Goal: Feedback & Contribution: Submit feedback/report problem

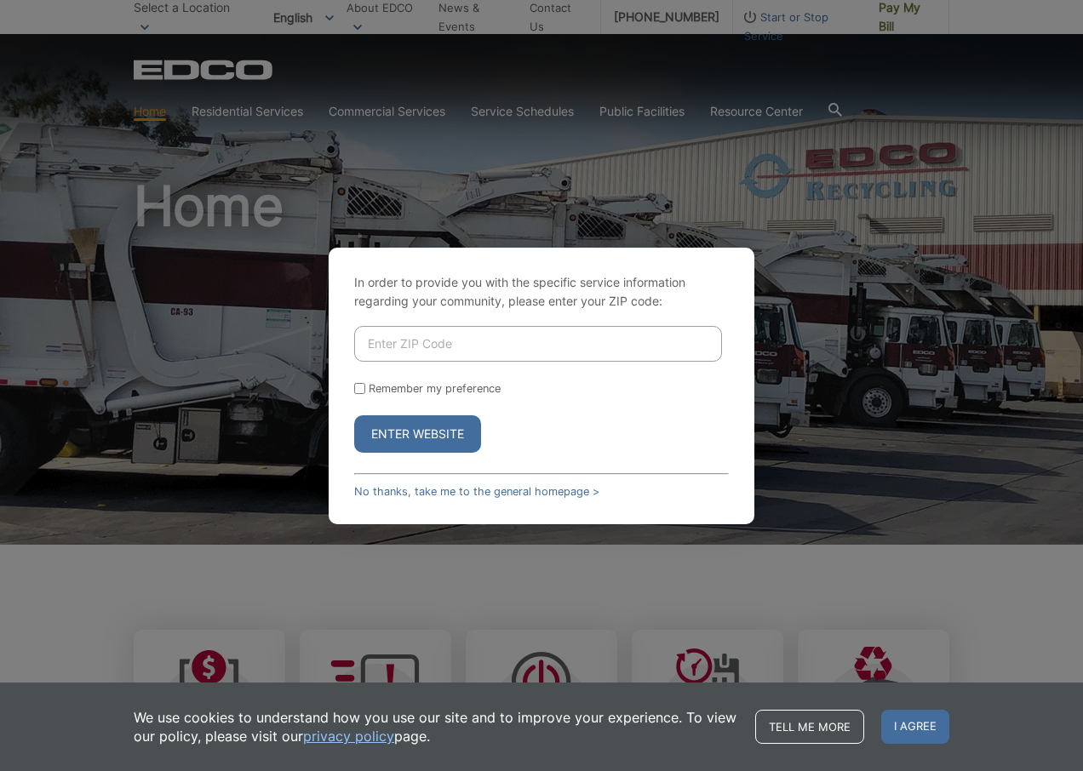
click at [395, 340] on input "Enter ZIP Code" at bounding box center [538, 344] width 368 height 36
type input "91945"
click at [361, 389] on input "Remember my preference" at bounding box center [359, 388] width 11 height 11
checkbox input "true"
click at [414, 432] on button "Enter Website" at bounding box center [417, 433] width 127 height 37
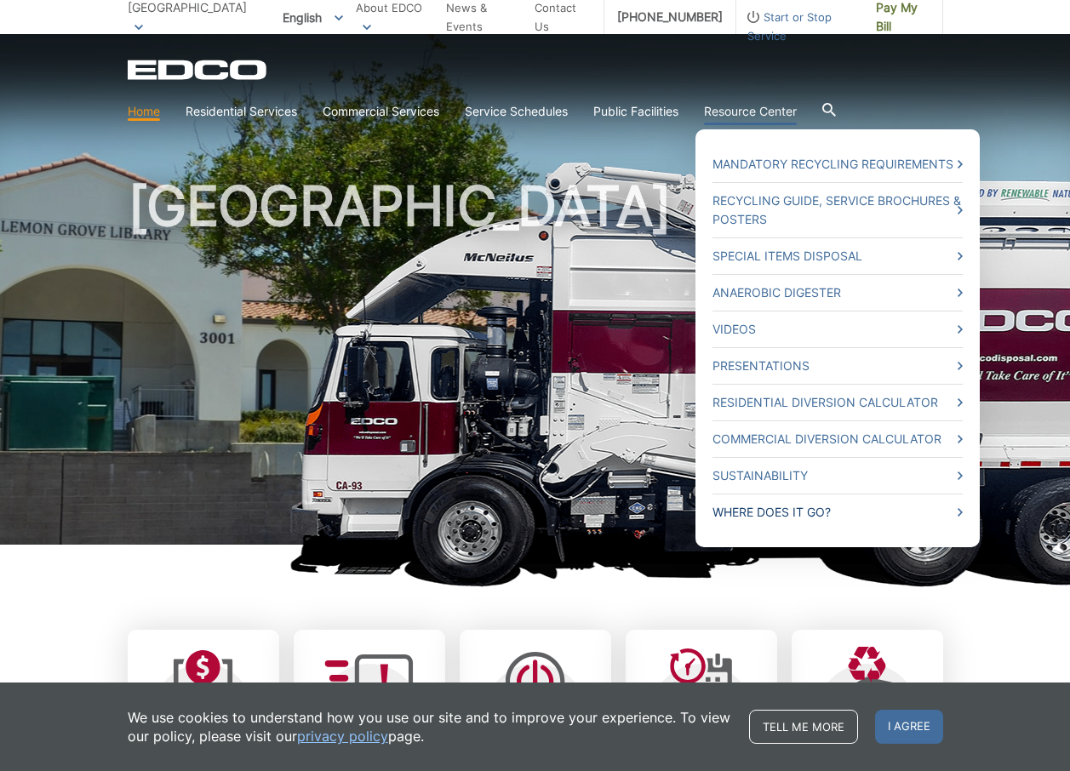
click at [798, 510] on link "Where Does it Go?" at bounding box center [837, 512] width 250 height 19
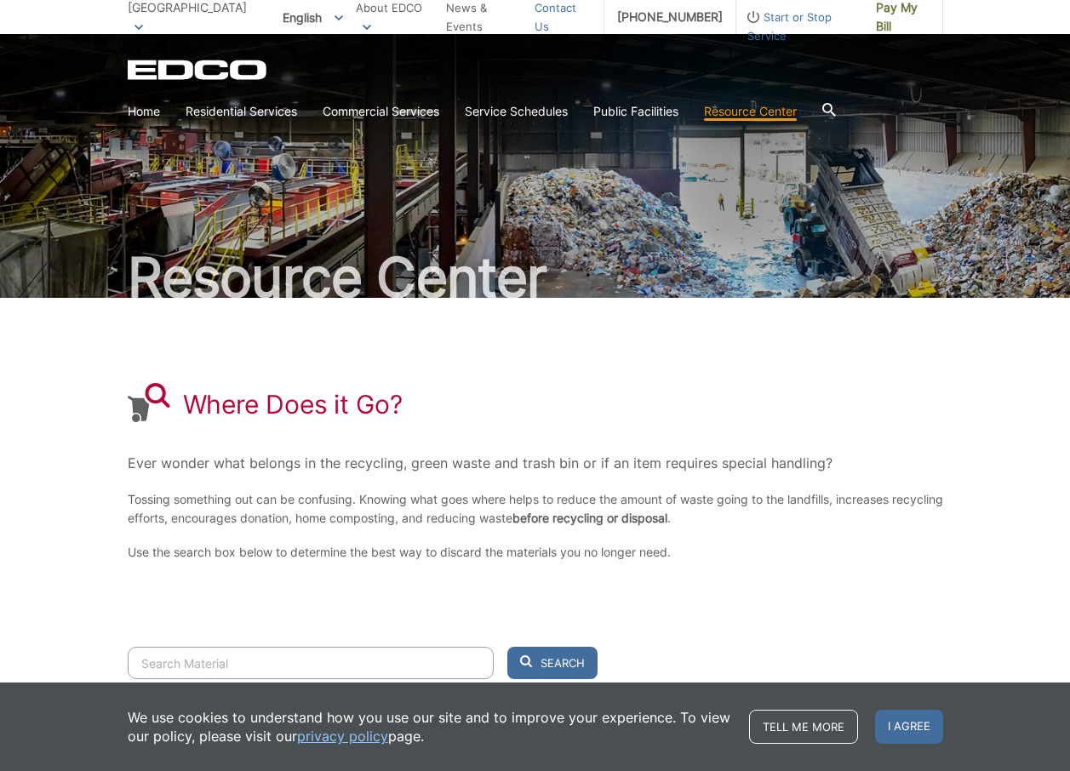
click at [561, 15] on link "Contact Us" at bounding box center [563, 16] width 56 height 37
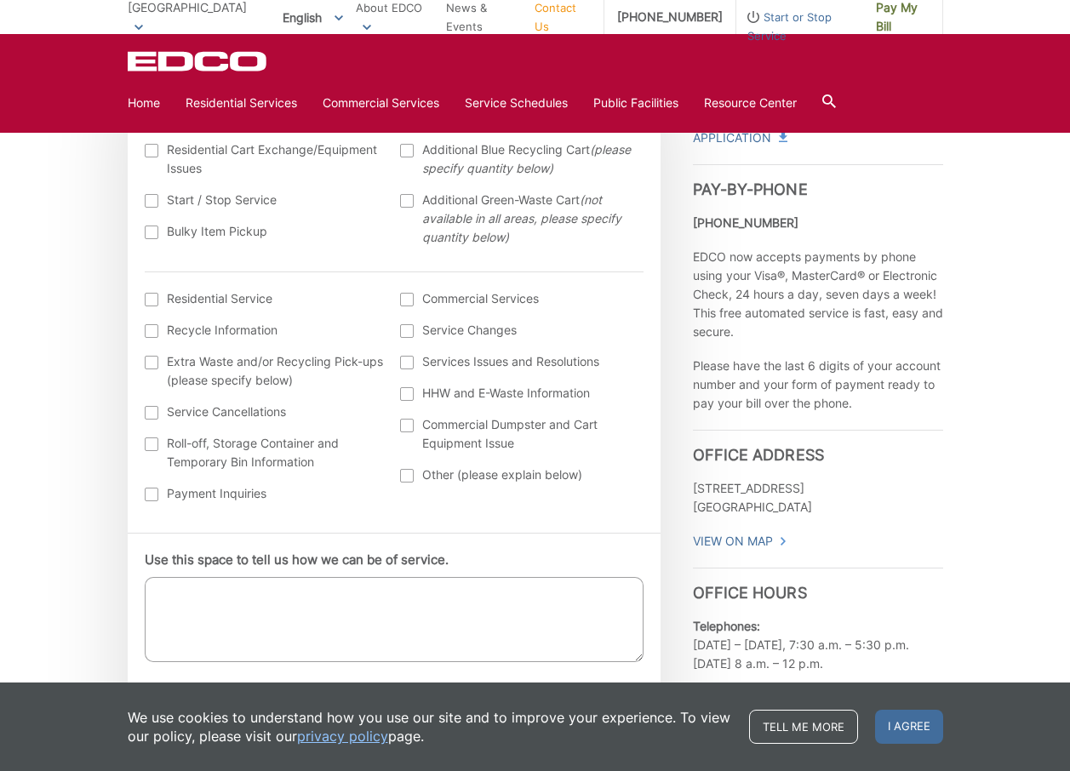
scroll to position [633, 0]
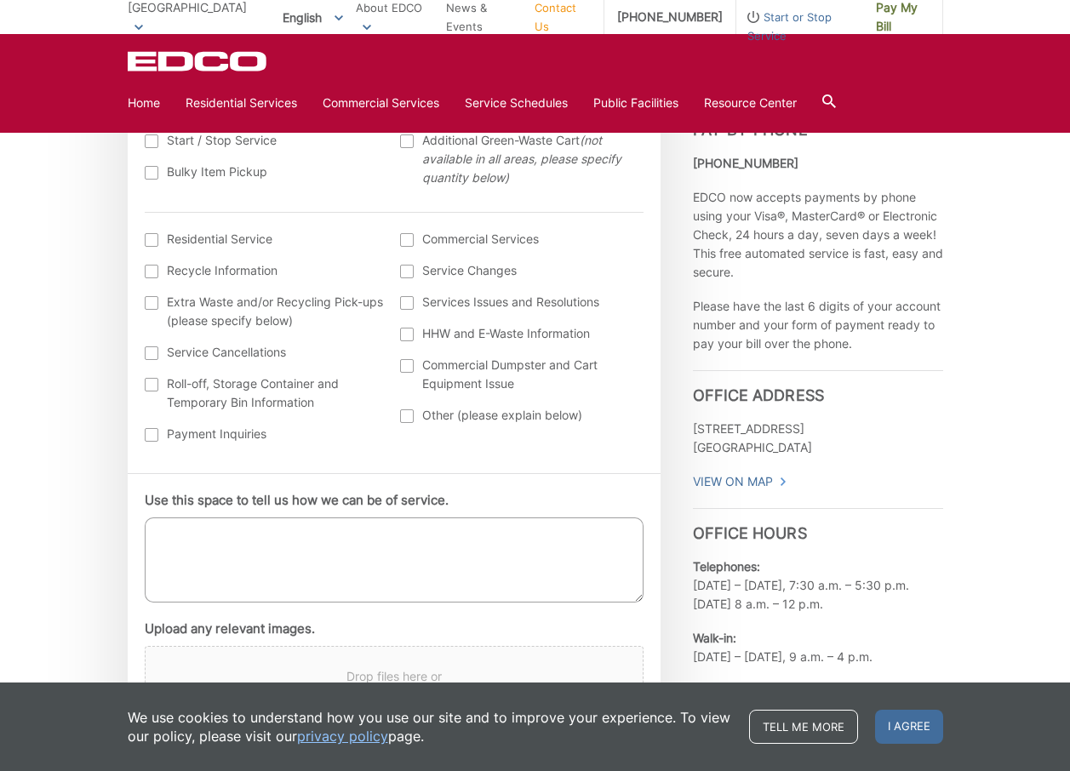
click at [410, 417] on div at bounding box center [407, 416] width 14 height 14
click at [0, 0] on input "Other (please explain below)" at bounding box center [0, 0] width 0 height 0
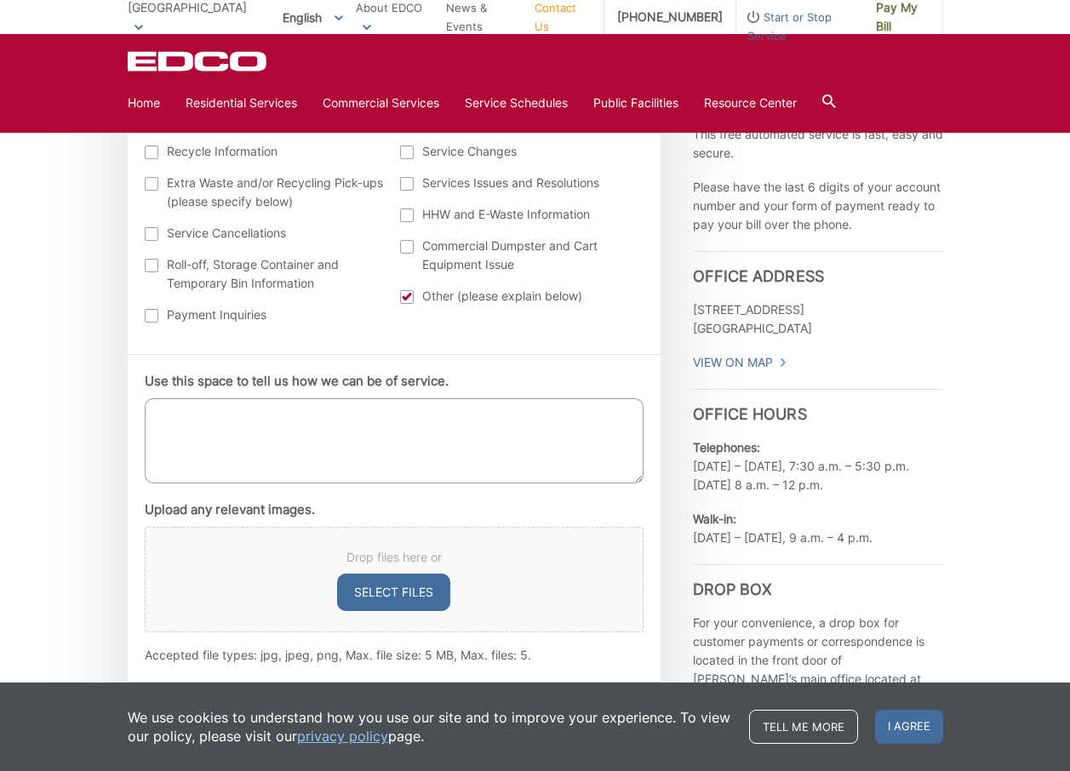
scroll to position [765, 0]
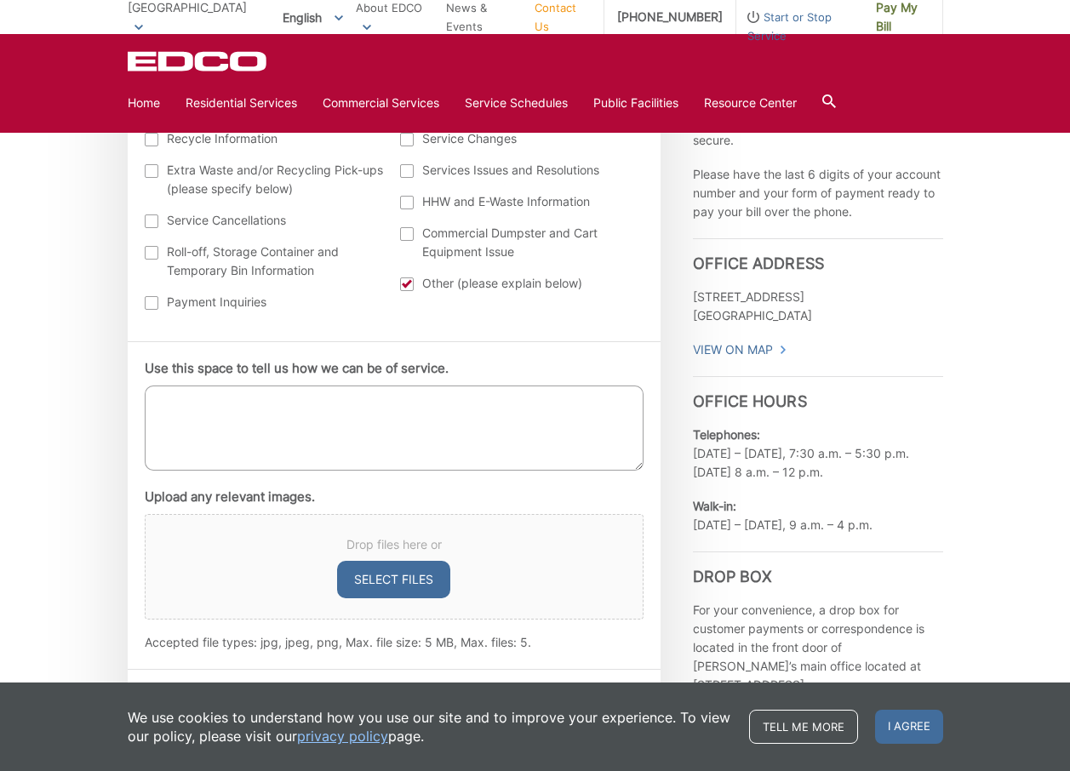
click at [158, 407] on textarea "Use this space to tell us how we can be of service." at bounding box center [394, 428] width 499 height 85
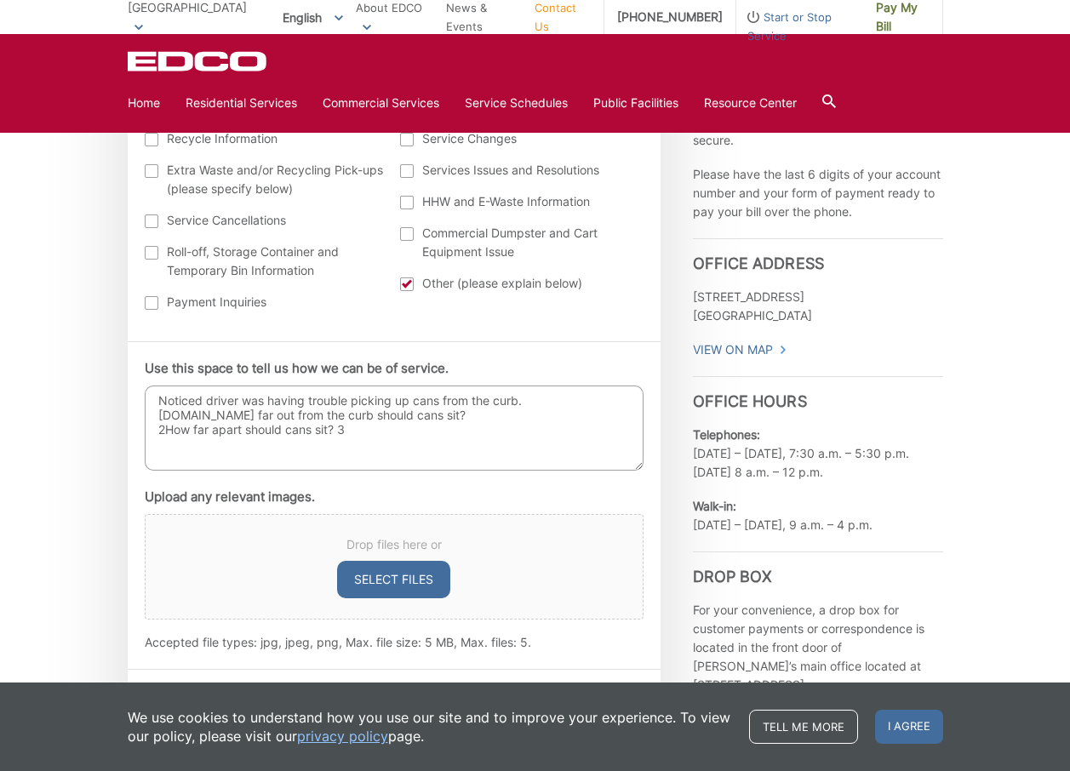
type textarea "Noticed driver was having trouble picking up cans from the curb. 1.How far out …"
click at [346, 432] on textarea "Noticed driver was having trouble picking up cans from the curb. 1.How far out …" at bounding box center [394, 428] width 499 height 85
click at [587, 438] on textarea "Noticed driver was having trouble picking up cans from the curb. 1.How far out …" at bounding box center [394, 428] width 499 height 85
click at [163, 427] on textarea "Noticed driver was having trouble picking up cans from the curb. 1.How far out …" at bounding box center [394, 428] width 499 height 85
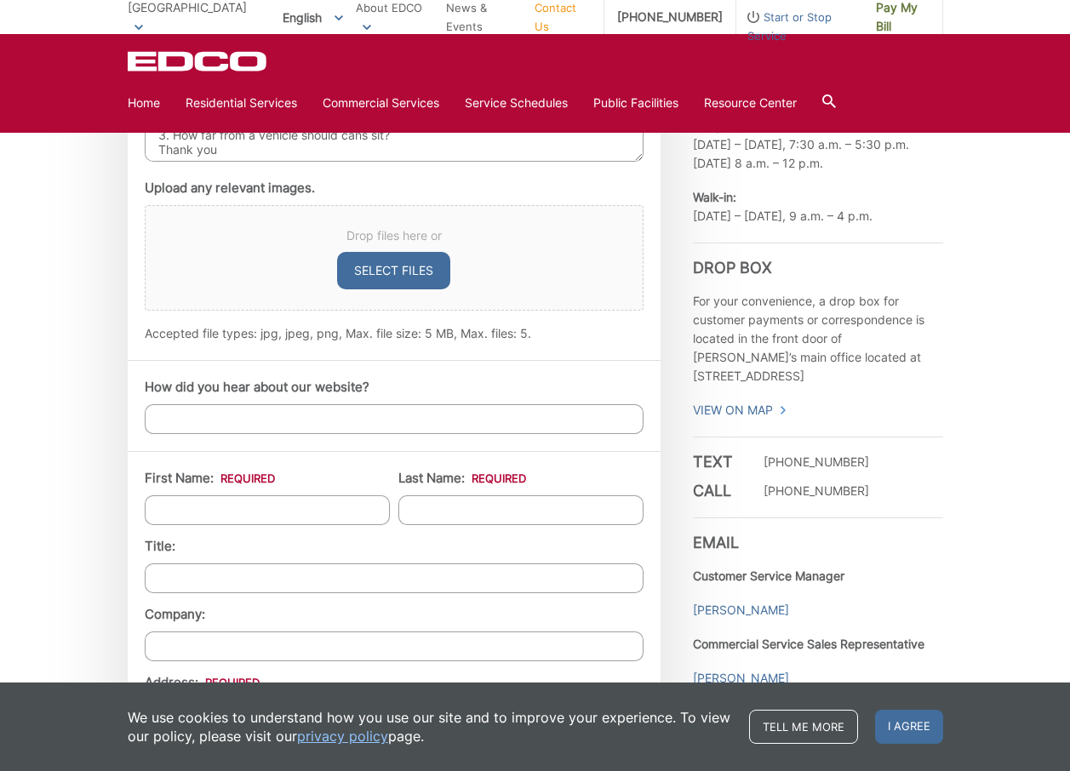
scroll to position [1084, 0]
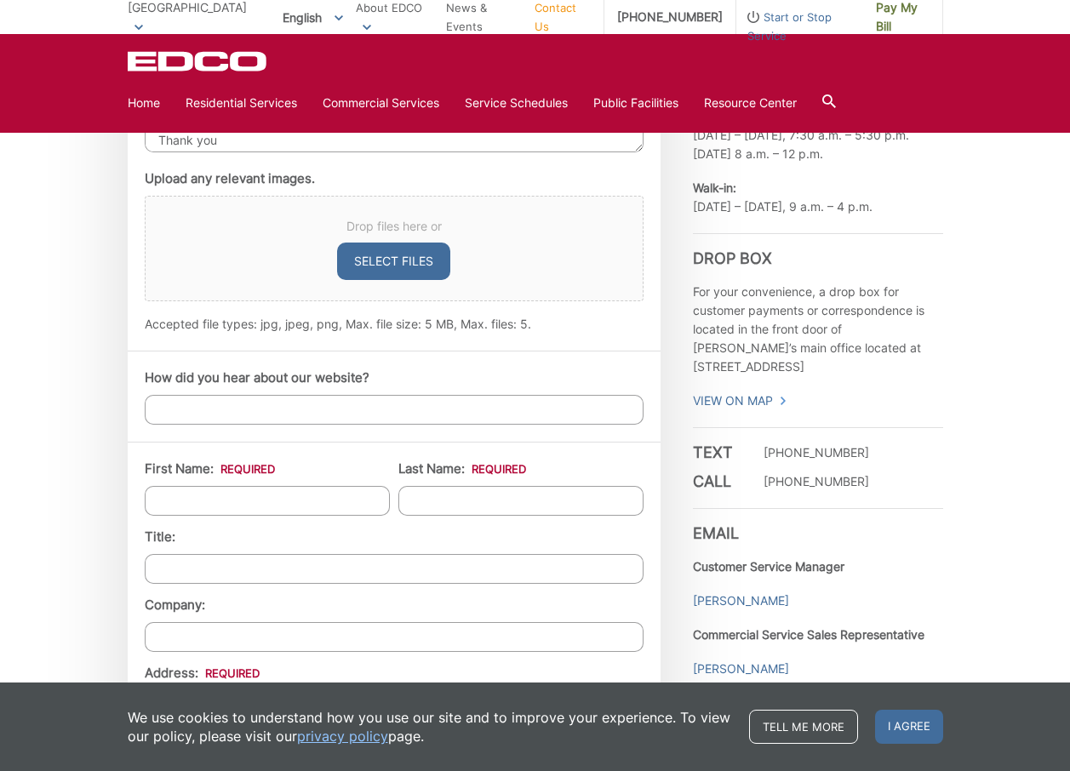
type textarea "Noticed driver was having trouble picking up cans from the curb. 1.How far out …"
click at [166, 409] on input "How did you hear about our website?" at bounding box center [394, 410] width 499 height 30
type input "lived here 45 years"
click at [167, 502] on input "First Name: *" at bounding box center [267, 501] width 245 height 30
type input "Ramona"
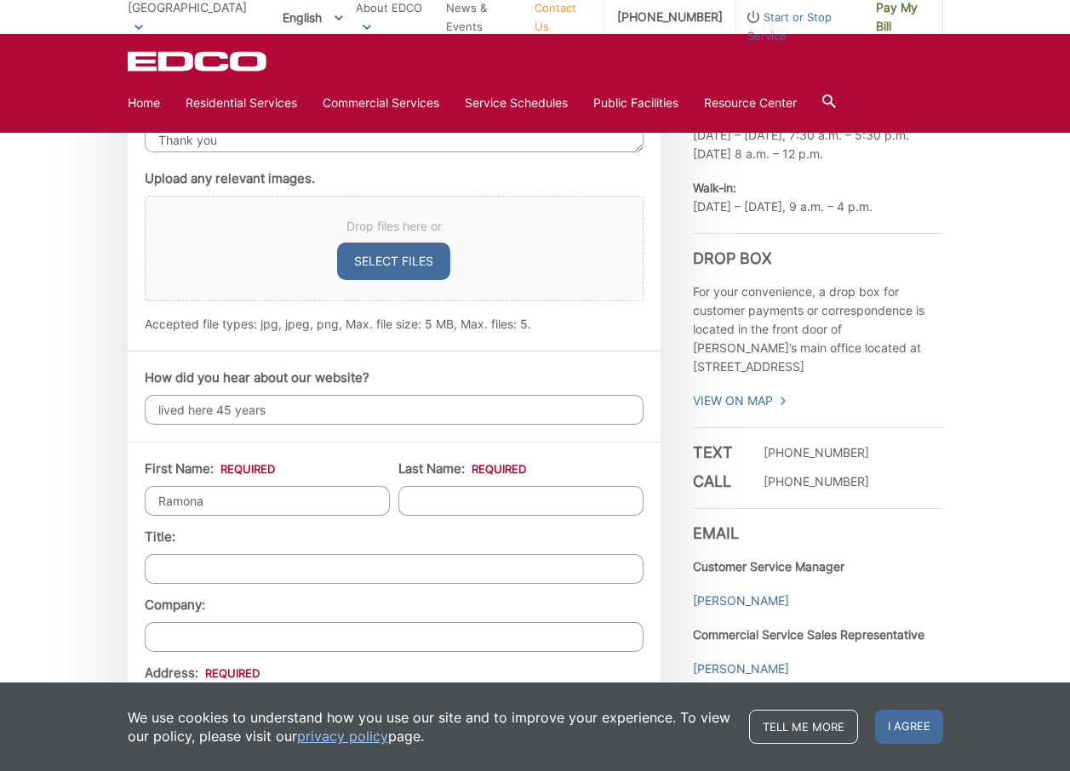
type input "Brown"
type input "7856 DEBORAH PL"
type input "LEMON GROVE"
type input "91945"
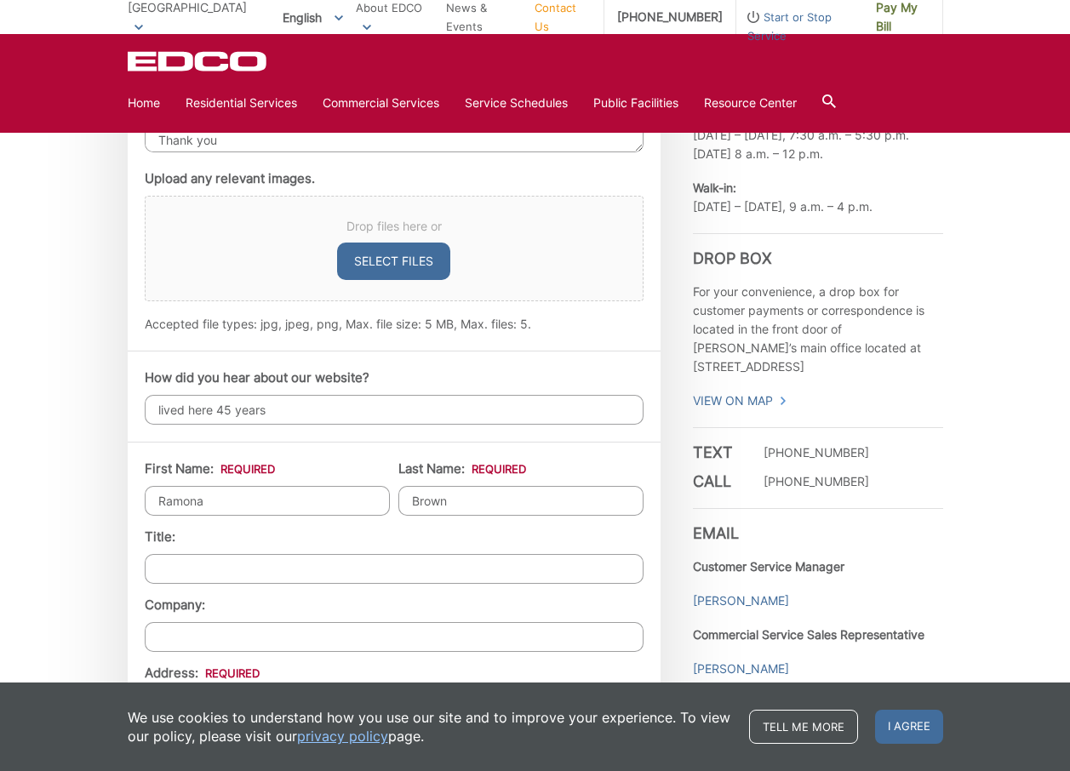
type input "6199876936"
type input "mona-6@cox.net"
type input "(619) 987-6936"
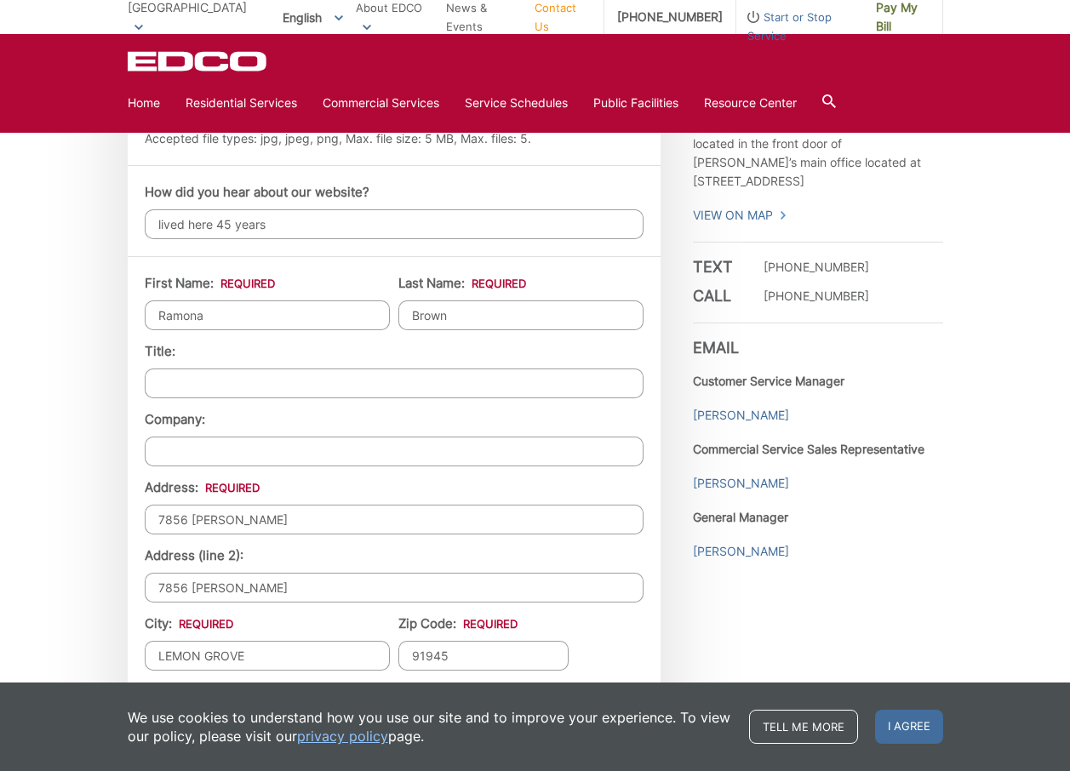
scroll to position [1276, 0]
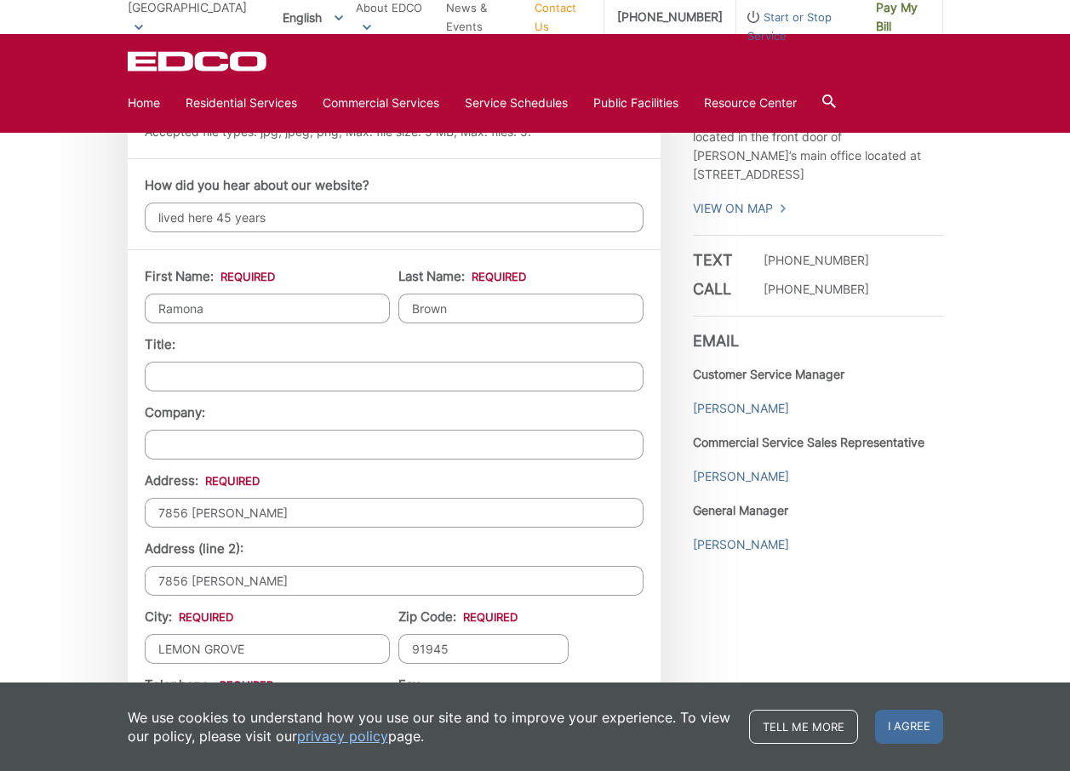
click at [162, 368] on input "Title:" at bounding box center [394, 377] width 499 height 30
type input "m"
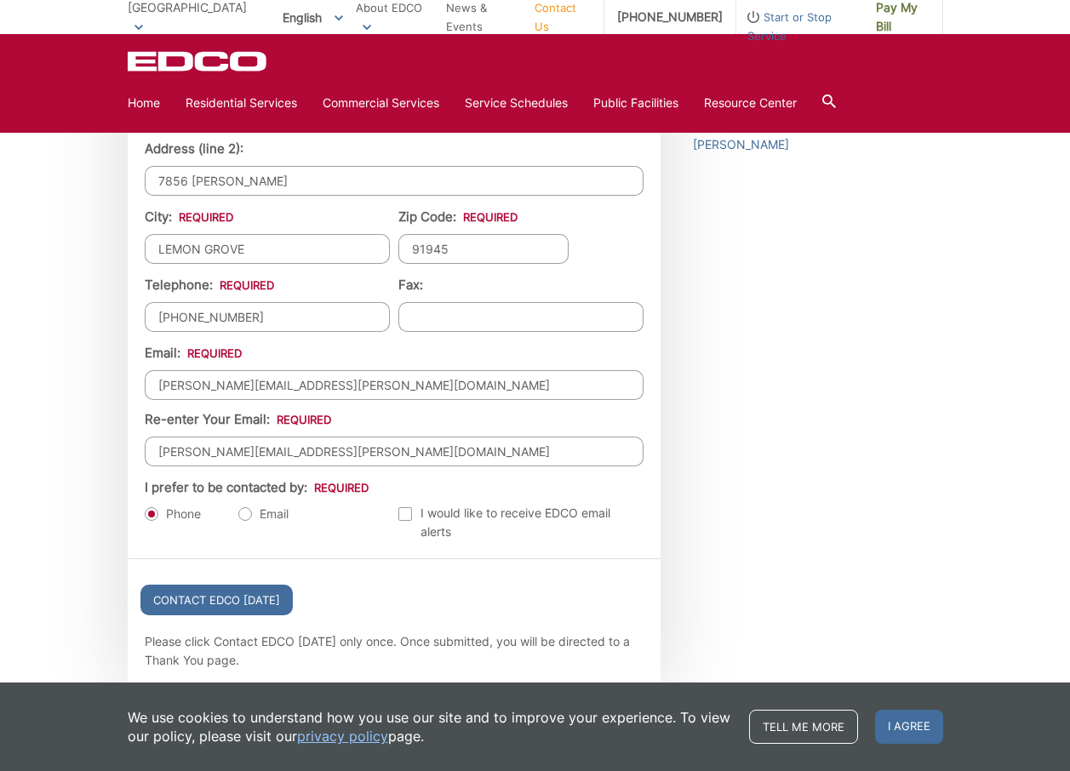
scroll to position [1695, 0]
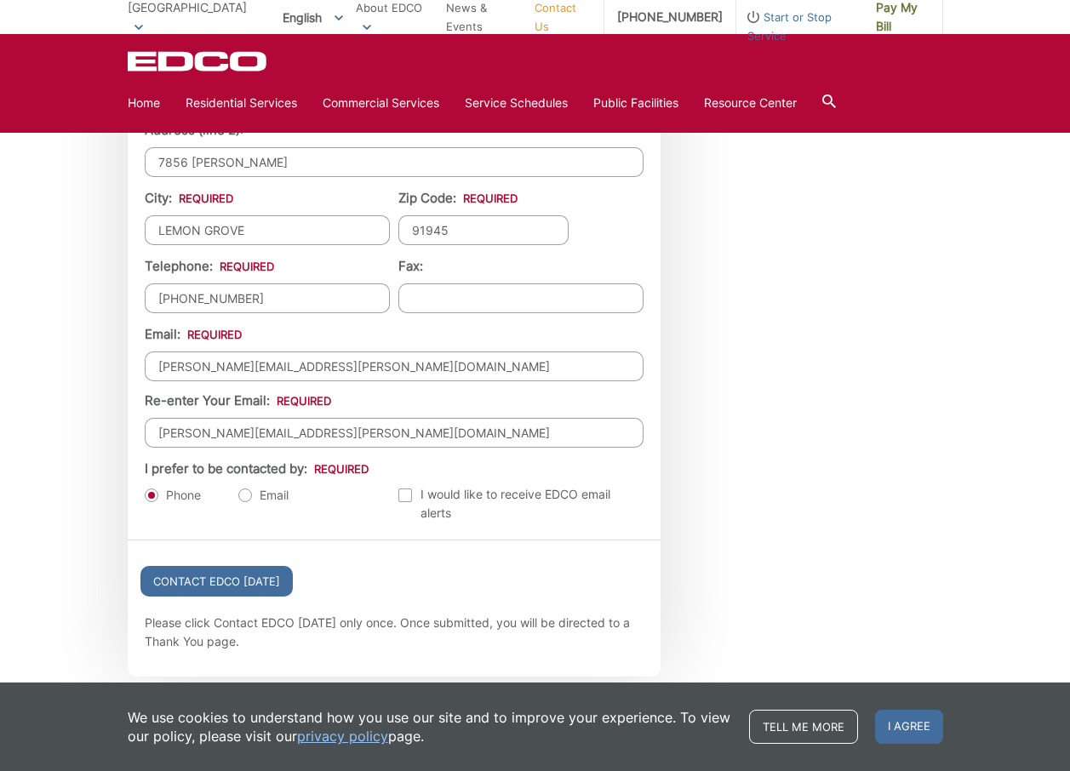
click at [245, 495] on label "Email" at bounding box center [263, 495] width 50 height 17
radio input "true"
click at [215, 581] on input "Contact EDCO Today" at bounding box center [216, 581] width 152 height 31
